Goal: Task Accomplishment & Management: Manage account settings

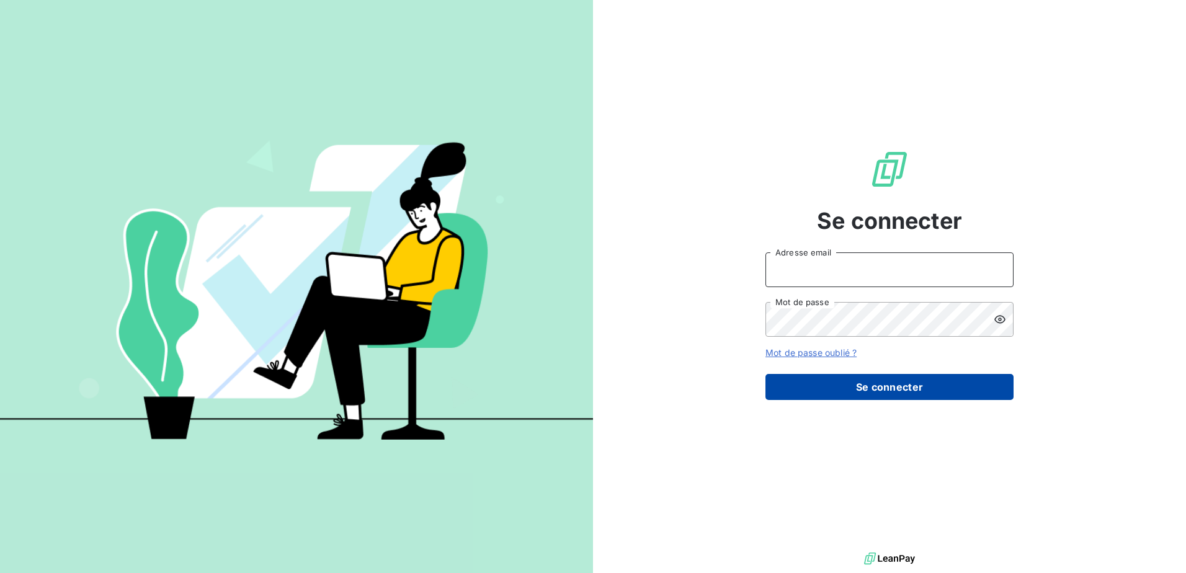
type input "[EMAIL_ADDRESS][DOMAIN_NAME]"
click at [876, 385] on button "Se connecter" at bounding box center [890, 387] width 248 height 26
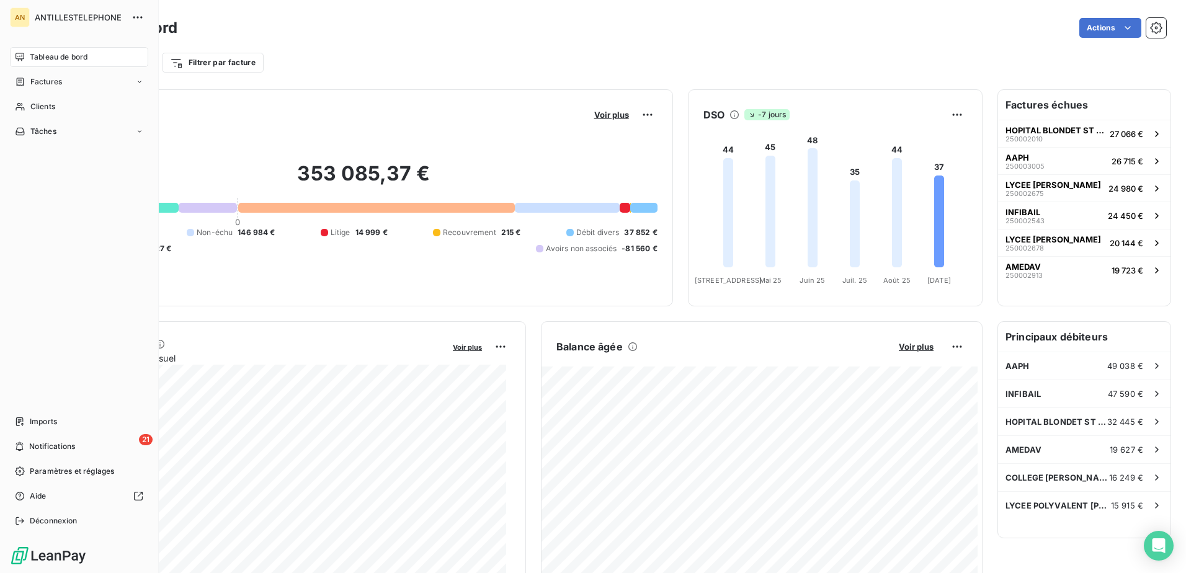
click at [39, 104] on span "Clients" at bounding box center [42, 106] width 25 height 11
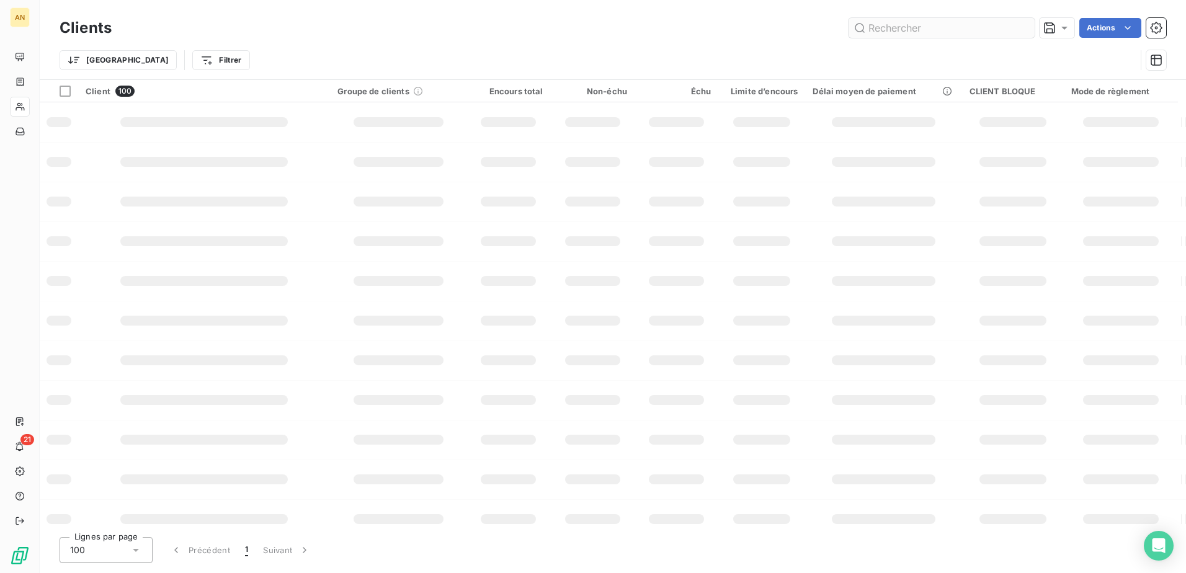
click at [901, 30] on input "text" at bounding box center [942, 28] width 186 height 20
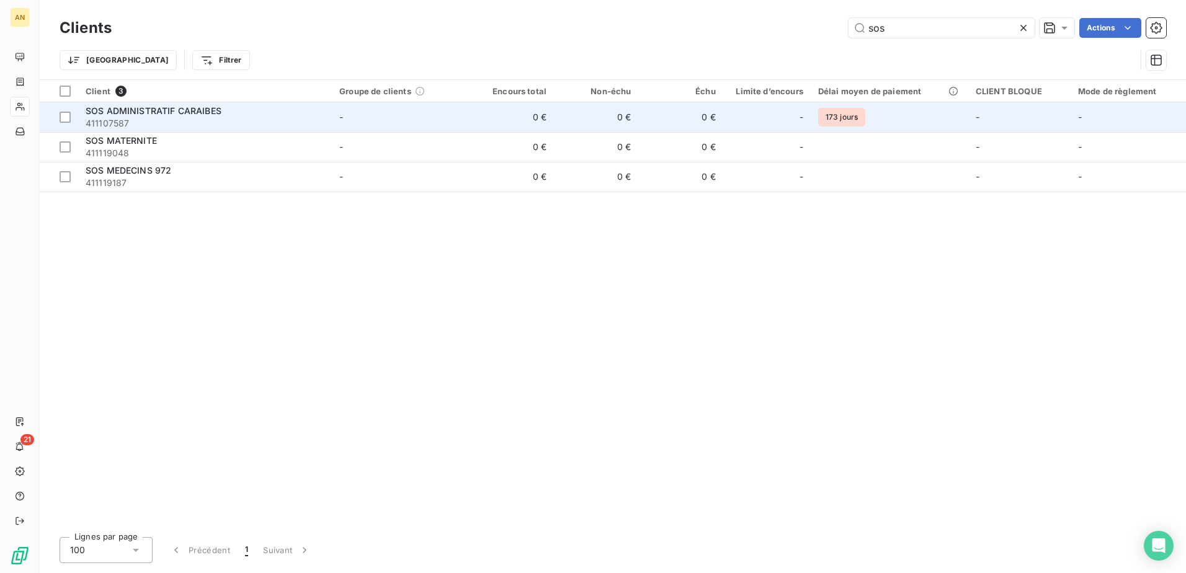
type input "sos"
click at [324, 115] on div "SOS ADMINISTRATIF CARAIBES" at bounding box center [205, 111] width 239 height 12
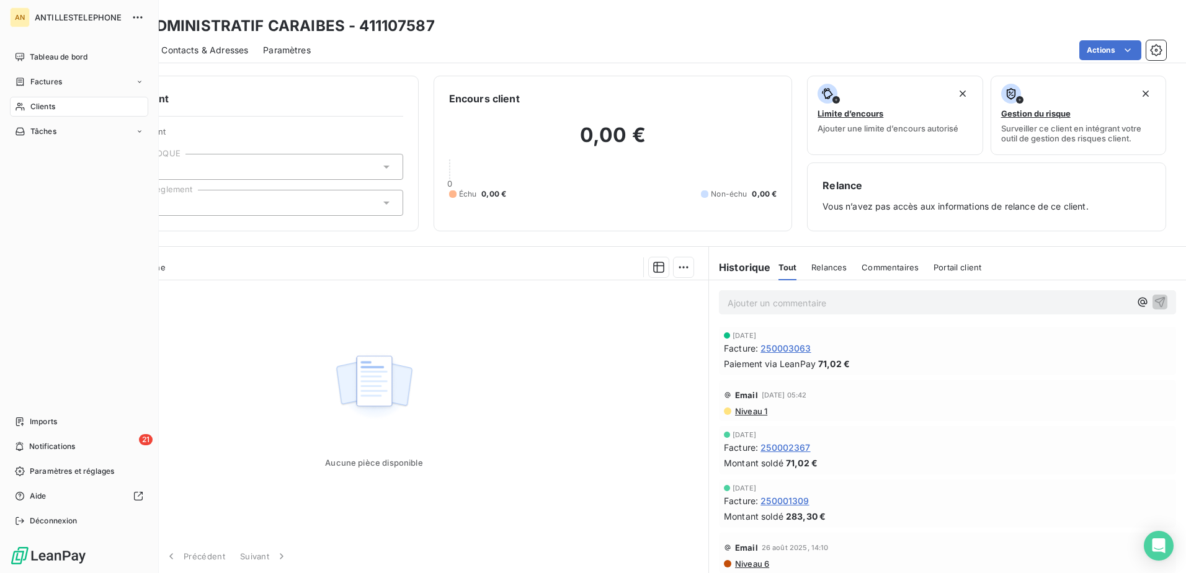
click at [30, 110] on span "Clients" at bounding box center [42, 106] width 25 height 11
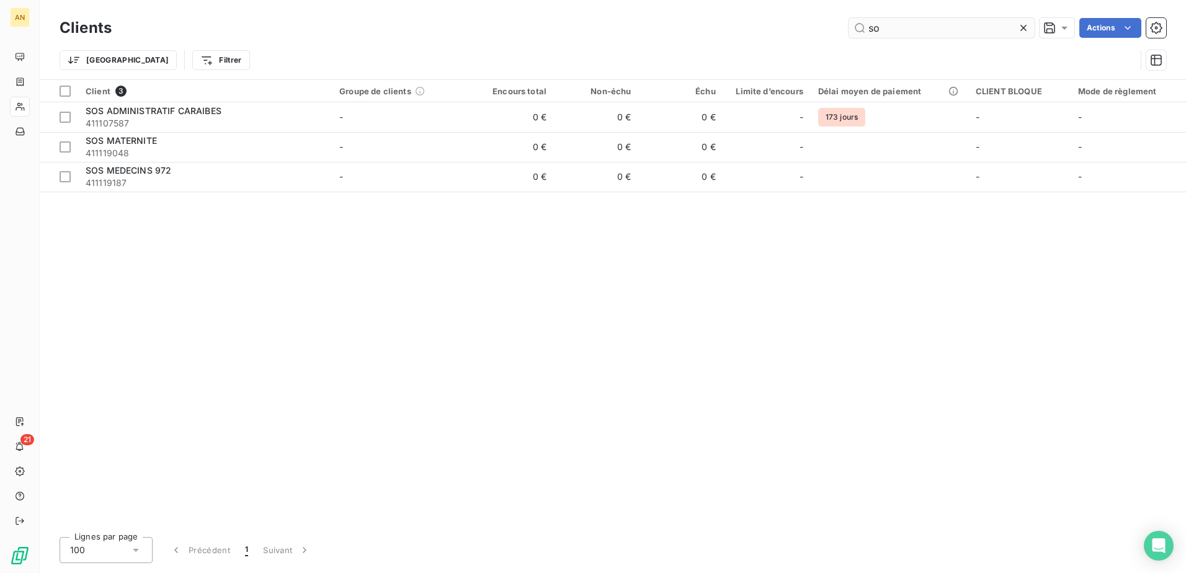
type input "s"
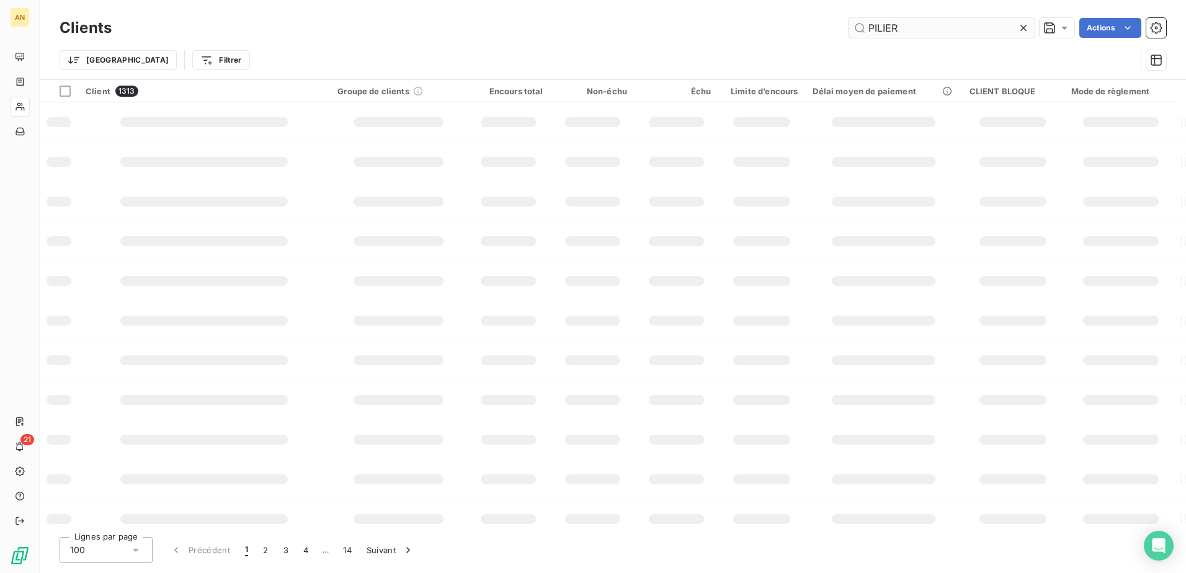
type input "PILIER"
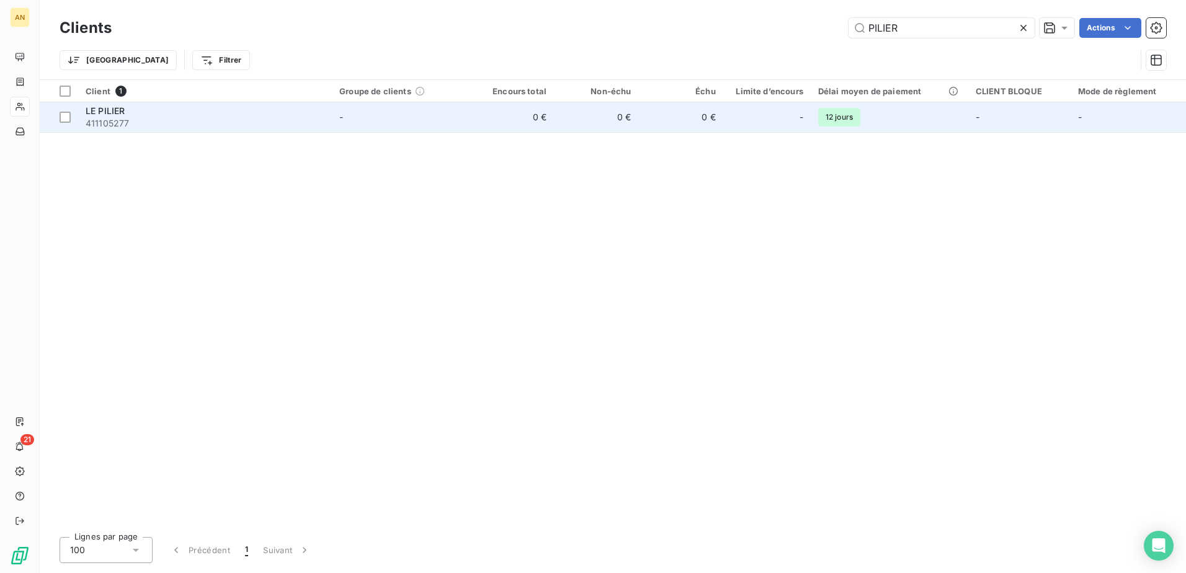
click at [675, 117] on td "0 €" at bounding box center [680, 117] width 84 height 30
